Goal: Transaction & Acquisition: Purchase product/service

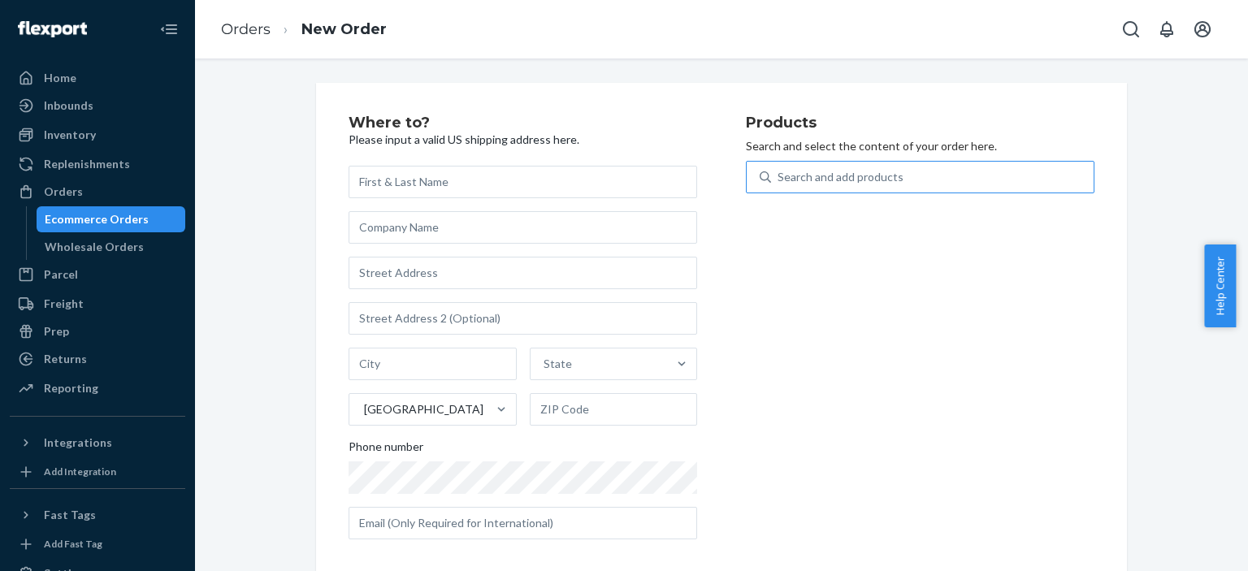
click at [810, 175] on div "Search and add products" at bounding box center [841, 177] width 126 height 16
click at [779, 175] on input "Search and add products" at bounding box center [779, 177] width 2 height 16
click at [800, 178] on div "Search and add products" at bounding box center [841, 177] width 126 height 16
click at [779, 178] on input "0 results available. Use Up and Down to choose options, press Enter to select t…" at bounding box center [779, 177] width 2 height 16
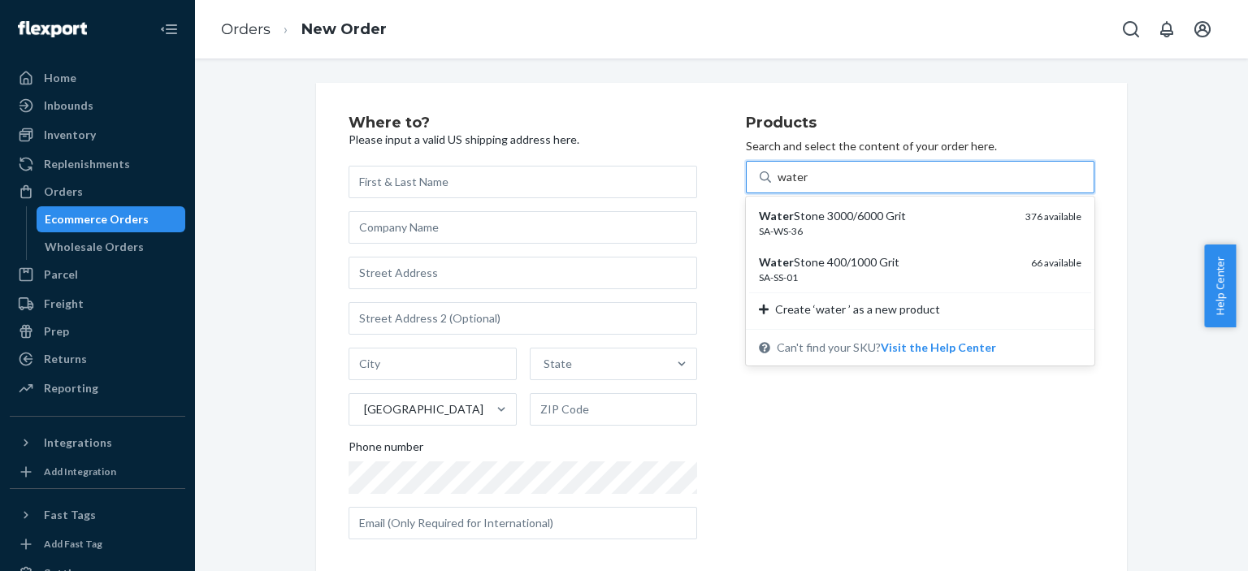
type input "water"
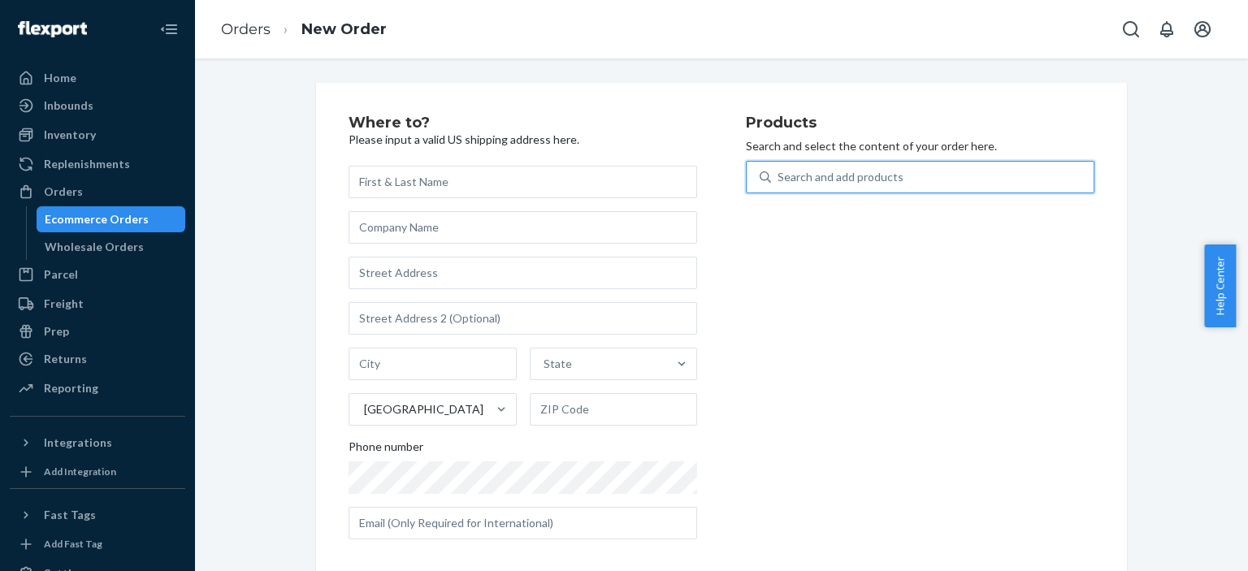
click at [930, 171] on div "Search and add products" at bounding box center [932, 177] width 323 height 29
click at [779, 171] on input "0 results available. Select is focused ,type to refine list, press Down to open…" at bounding box center [779, 177] width 2 height 16
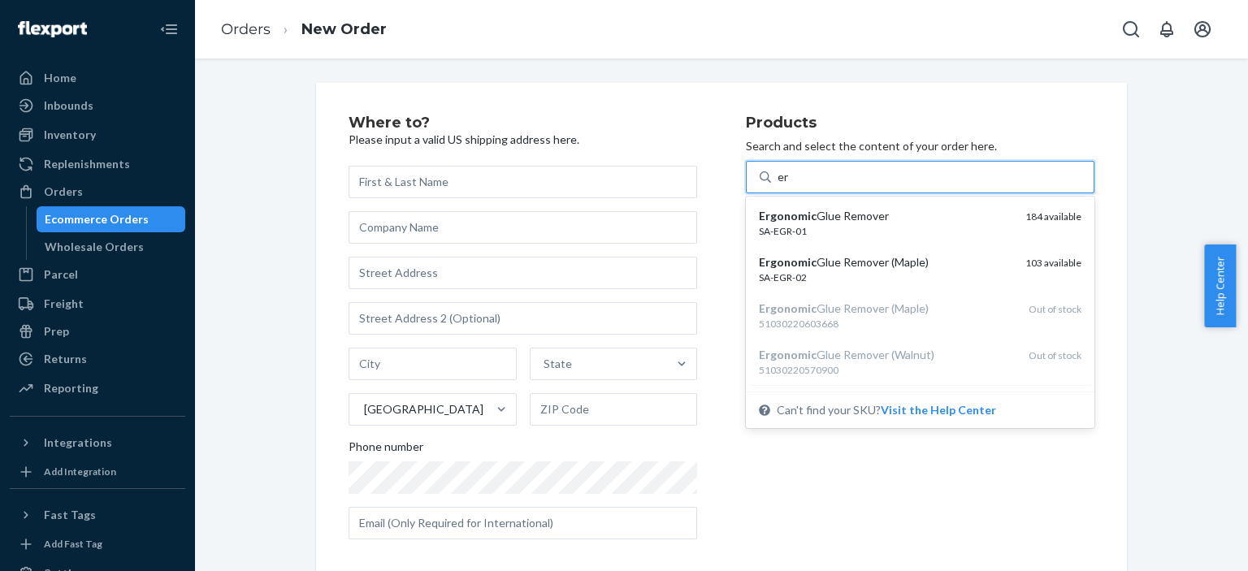
type input "e"
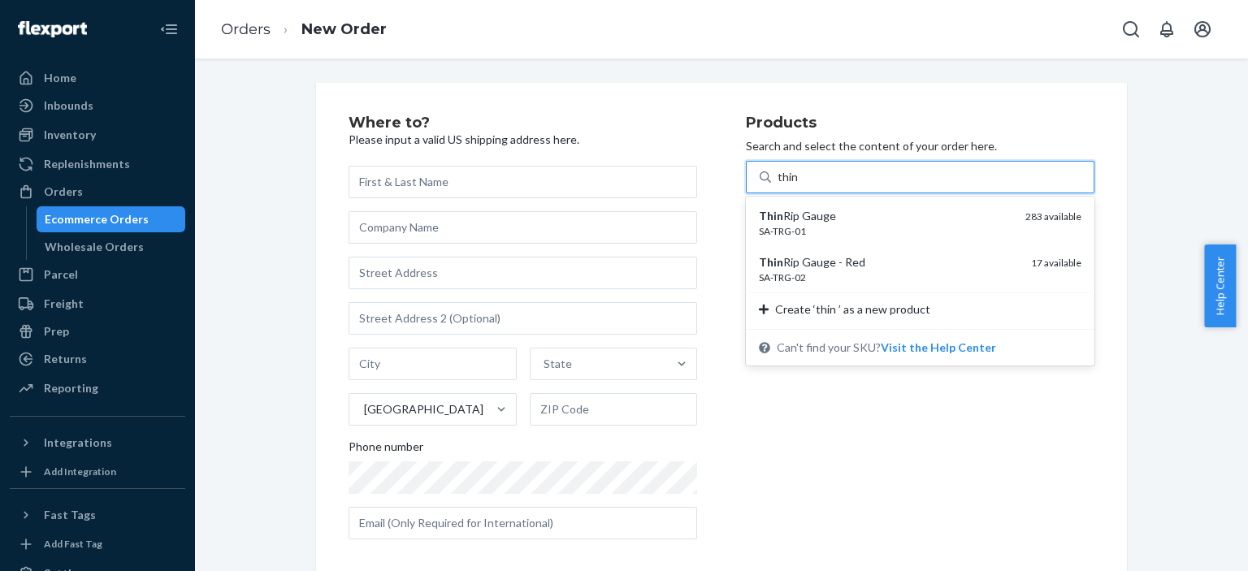
type input "thin"
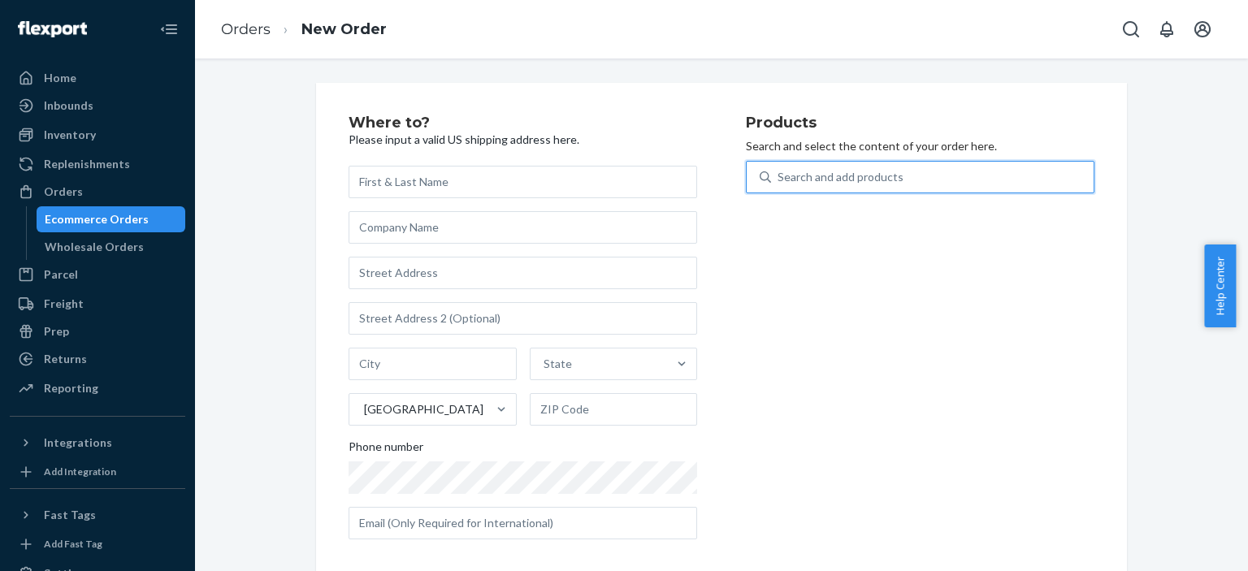
click at [816, 170] on div "Search and add products" at bounding box center [841, 177] width 126 height 16
click at [779, 170] on input "0 results available. Select is focused ,type to refine list, press Down to open…" at bounding box center [779, 177] width 2 height 16
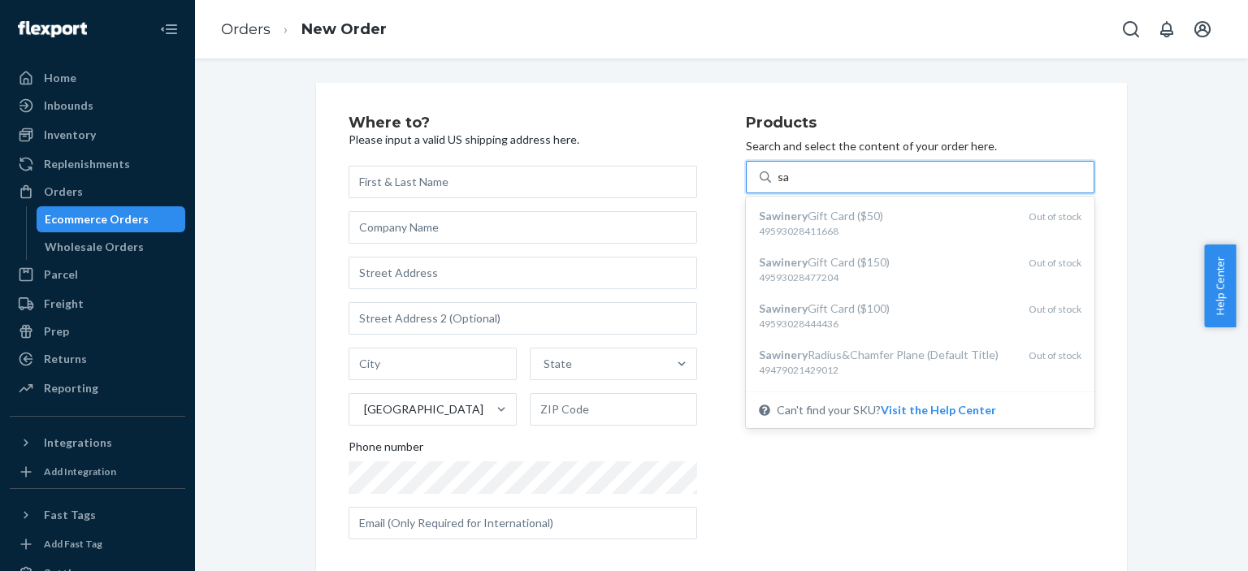
type input "s"
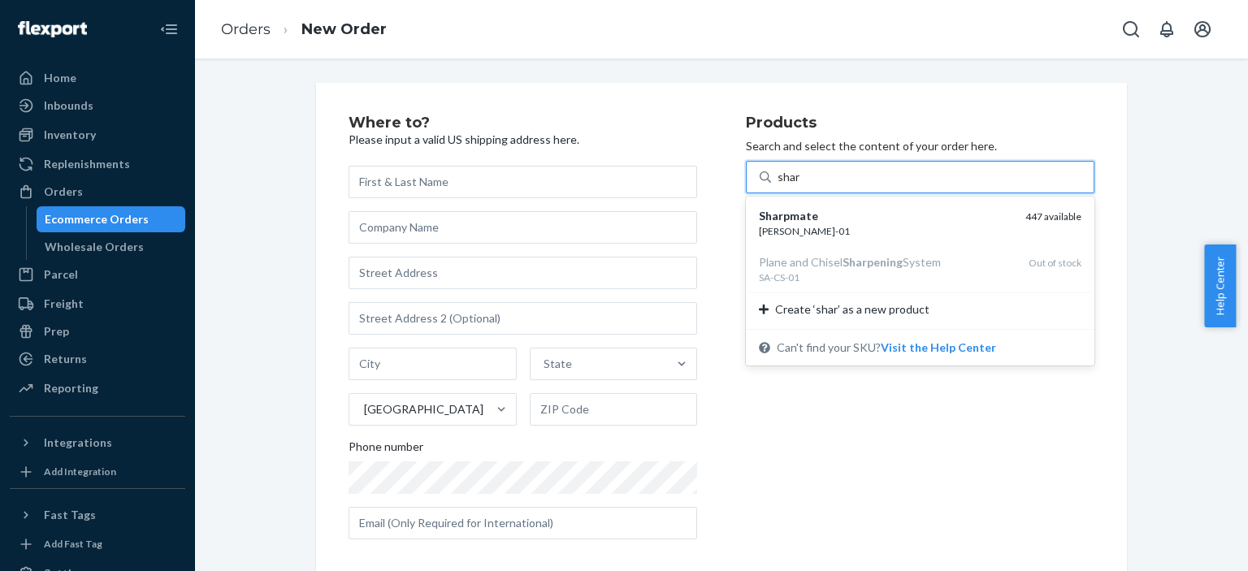
type input "shar"
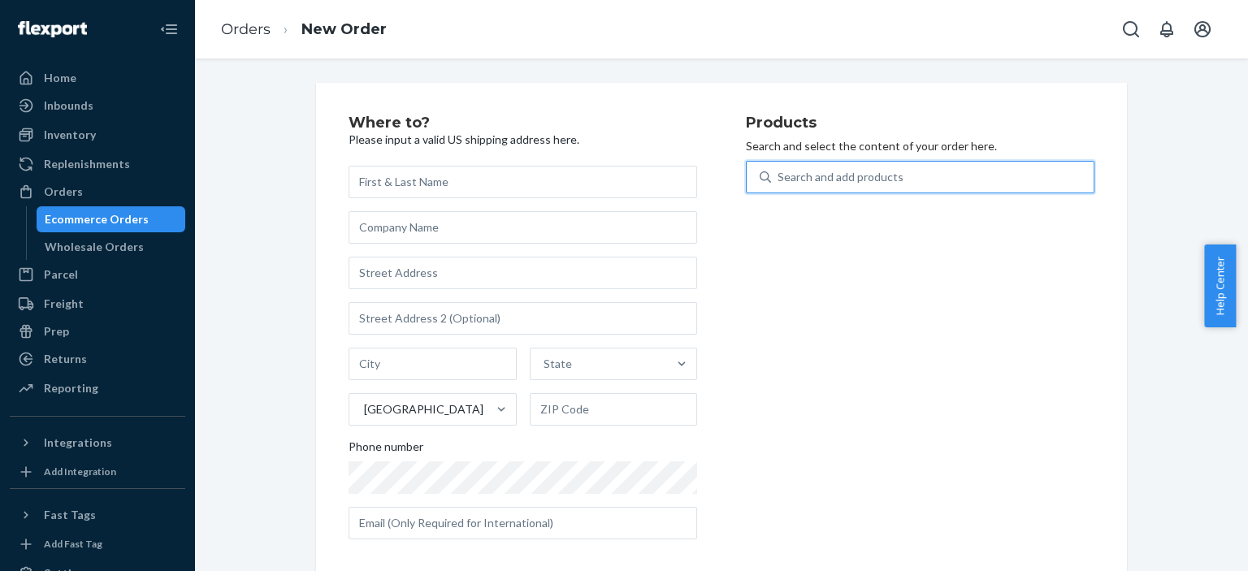
click at [835, 175] on div "Search and add products" at bounding box center [841, 177] width 126 height 16
click at [779, 175] on input "0 results available. Use Up and Down to choose options, press Enter to select t…" at bounding box center [779, 177] width 2 height 16
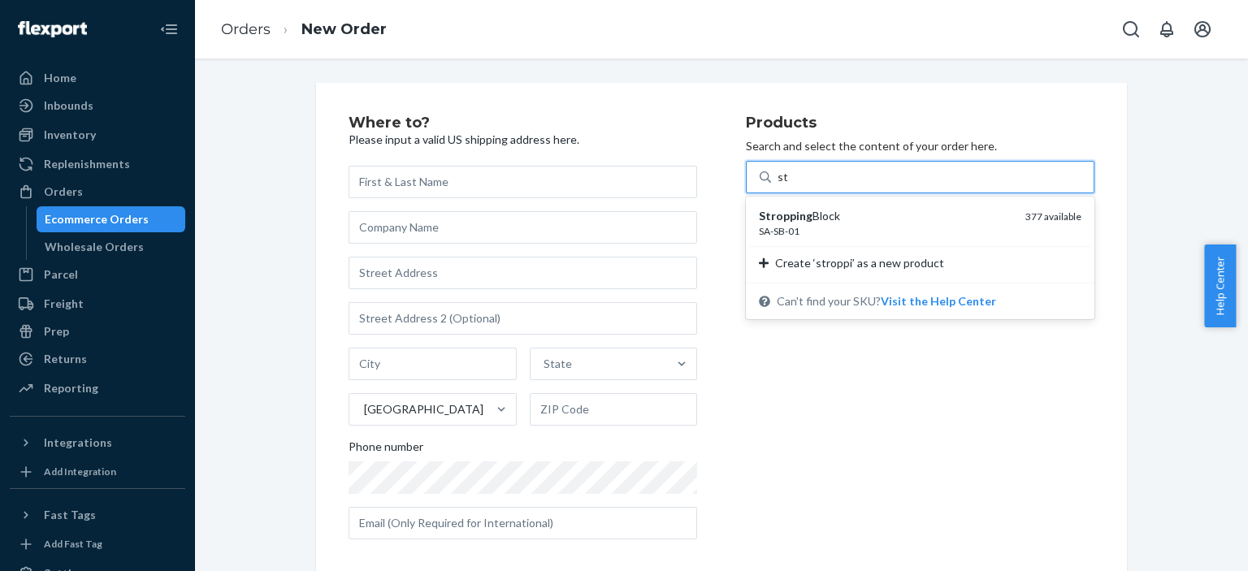
type input "s"
type input "f"
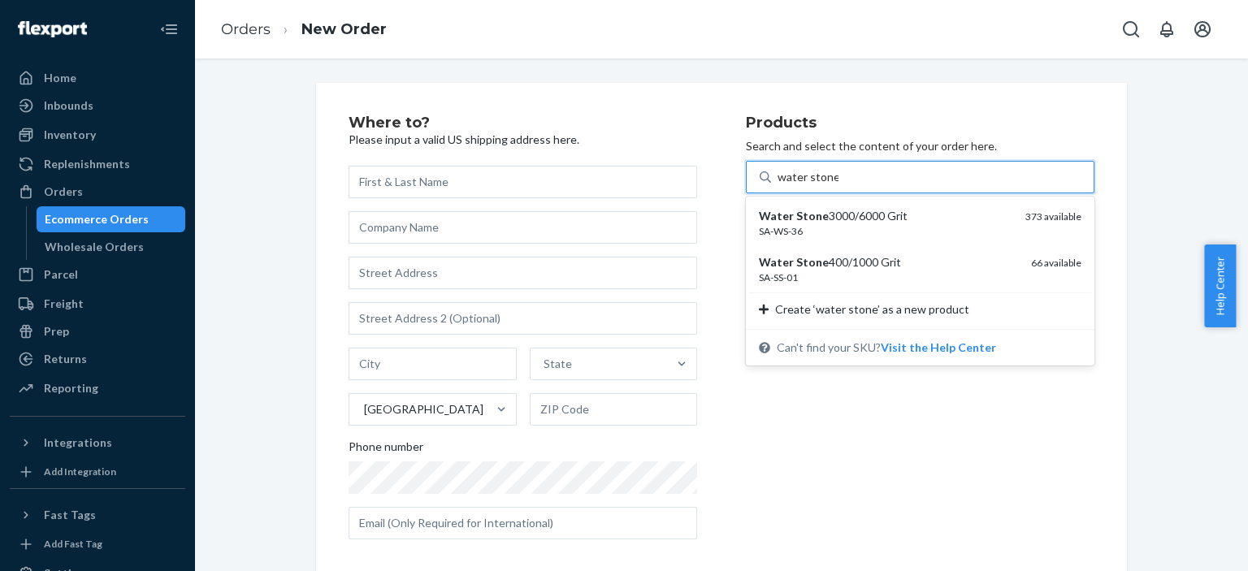
type input "water stone"
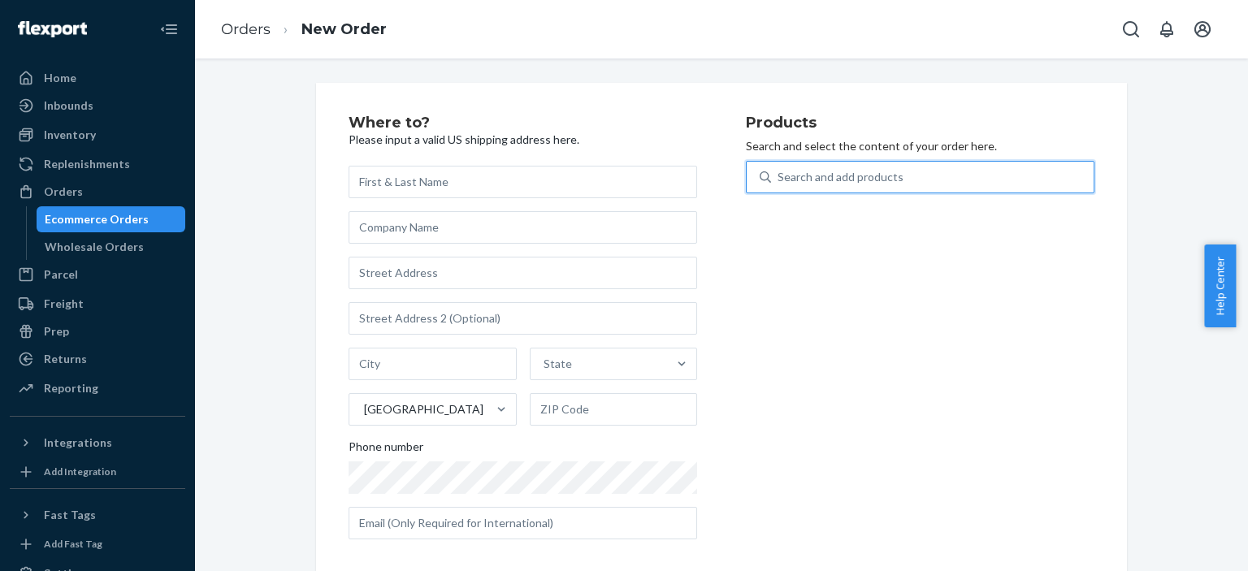
click at [881, 175] on div "Search and add products" at bounding box center [841, 177] width 126 height 16
click at [779, 175] on input "0 results available. Select is focused ,type to refine list, press Down to open…" at bounding box center [779, 177] width 2 height 16
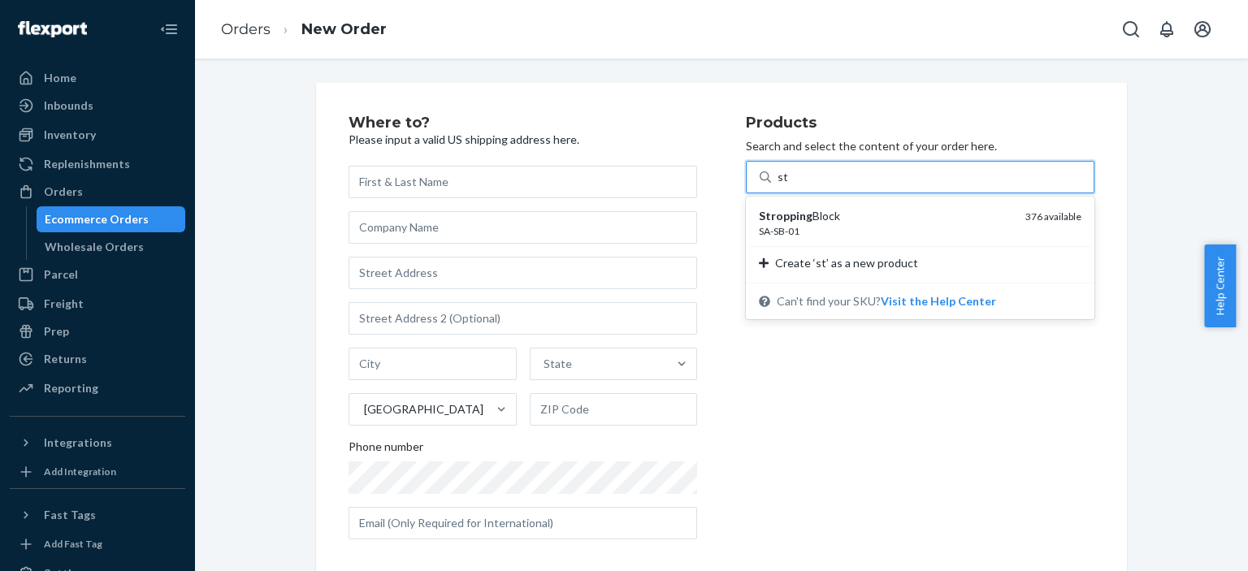
type input "s"
type input "flattening"
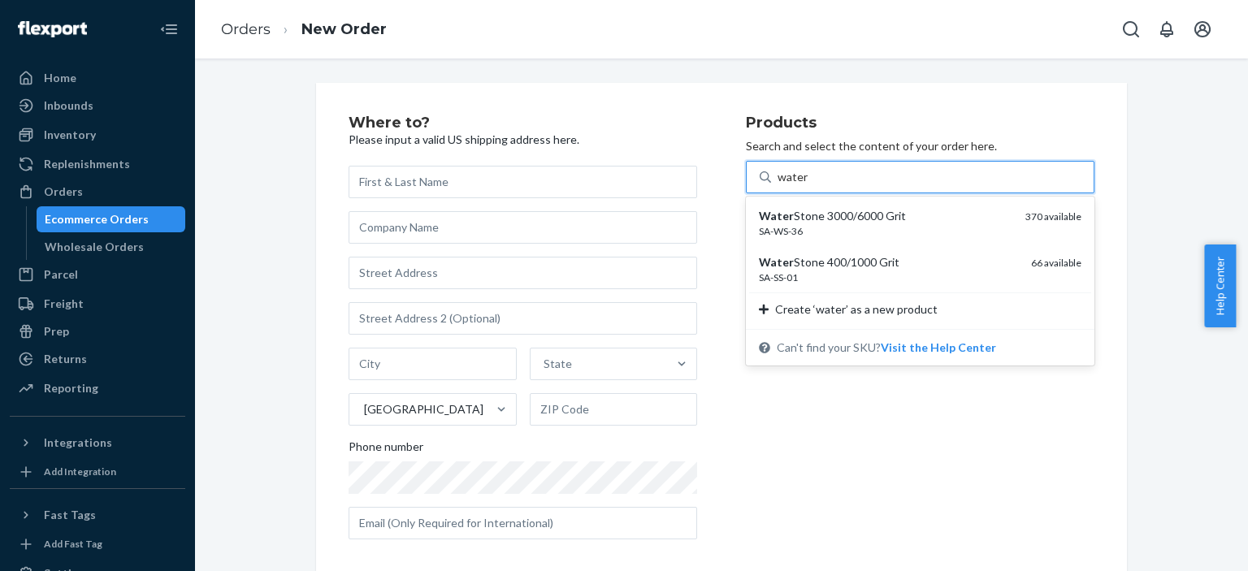
type input "water"
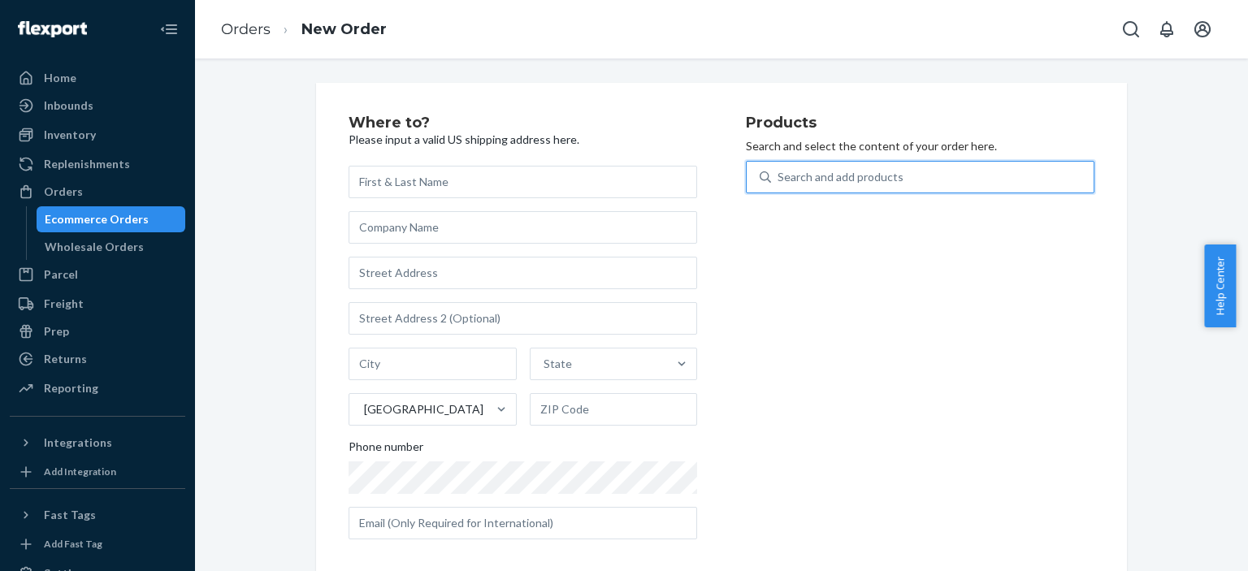
click at [795, 172] on div "Search and add products" at bounding box center [841, 177] width 126 height 16
click at [779, 172] on input "0 results available. Select is focused ,type to refine list, press Down to open…" at bounding box center [779, 177] width 2 height 16
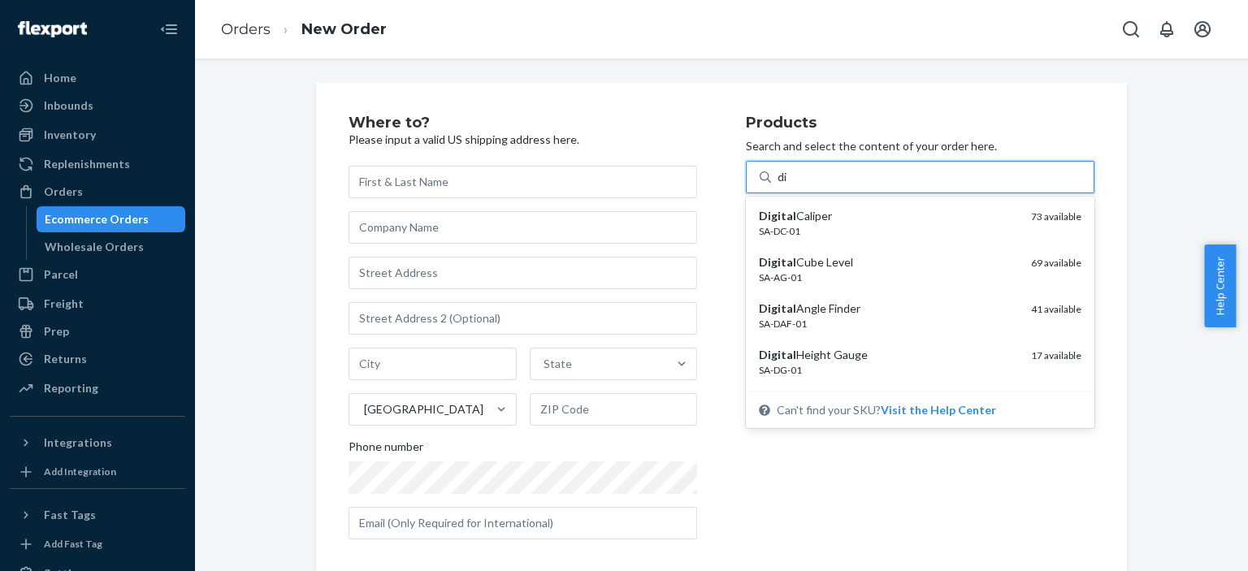
type input "d"
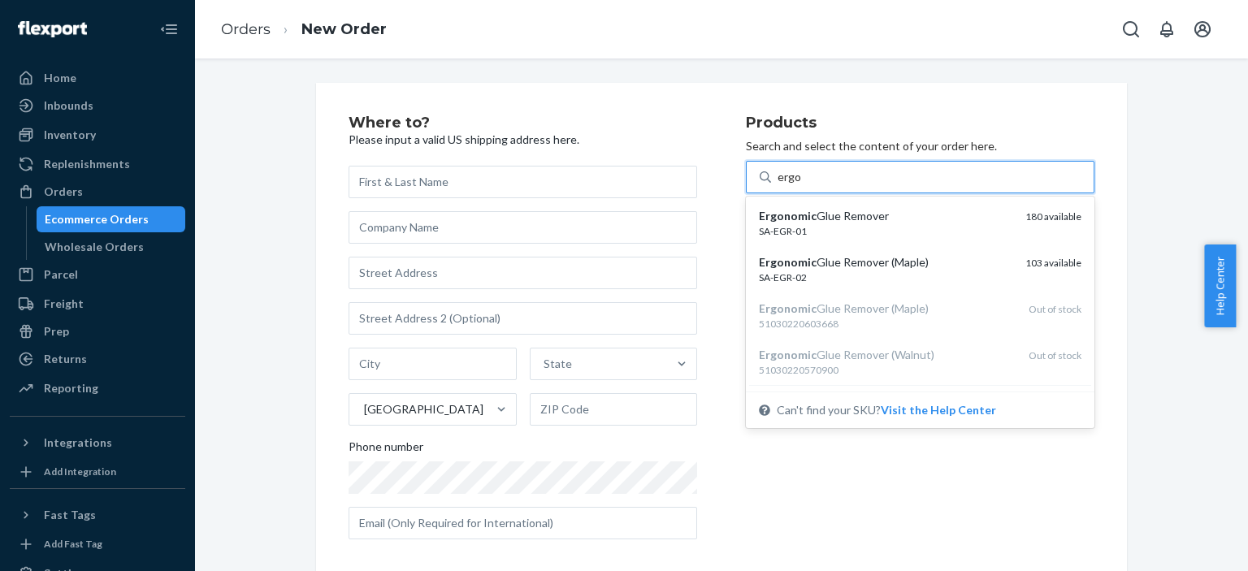
type input "ergo"
